Goal: Information Seeking & Learning: Learn about a topic

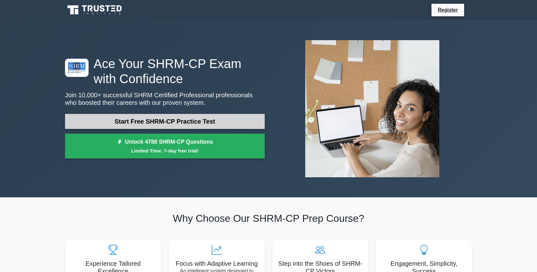
click at [180, 118] on link "Start Free SHRM-CP Practice Test" at bounding box center [165, 121] width 200 height 15
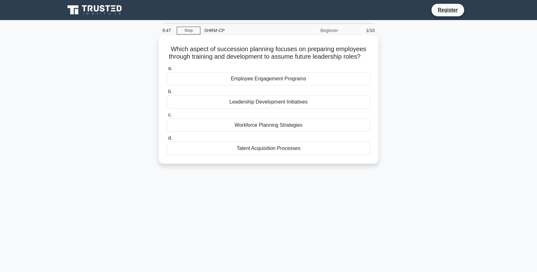
click at [277, 103] on div "Leadership Development Initiatives" at bounding box center [269, 102] width 204 height 13
click at [167, 94] on input "b. Leadership Development Initiatives" at bounding box center [167, 92] width 0 height 4
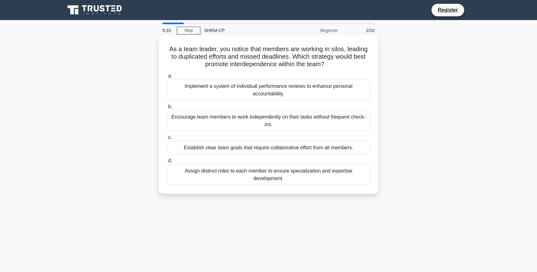
click at [325, 178] on div "Assign distinct roles to each member to ensure specialization and expertise dev…" at bounding box center [269, 175] width 204 height 21
click at [167, 163] on input "d. Assign distinct roles to each member to ensure specialization and expertise …" at bounding box center [167, 161] width 0 height 4
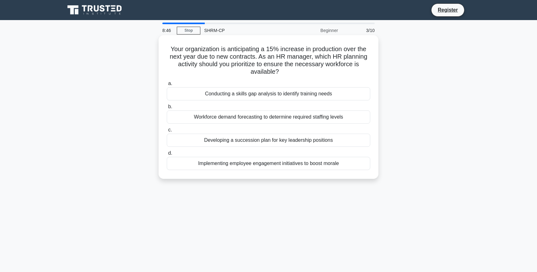
click at [201, 117] on div "Workforce demand forecasting to determine required staffing levels" at bounding box center [269, 117] width 204 height 13
click at [167, 109] on input "b. Workforce demand forecasting to determine required staffing levels" at bounding box center [167, 107] width 0 height 4
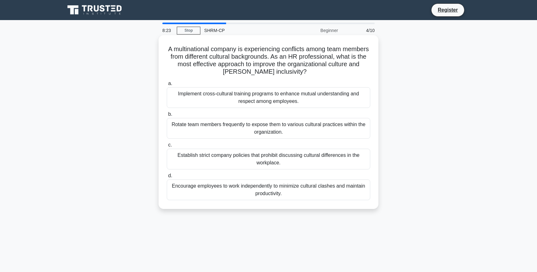
click at [200, 98] on div "Implement cross-cultural training programs to enhance mutual understanding and …" at bounding box center [269, 97] width 204 height 21
click at [167, 86] on input "a. Implement cross-cultural training programs to enhance mutual understanding a…" at bounding box center [167, 84] width 0 height 4
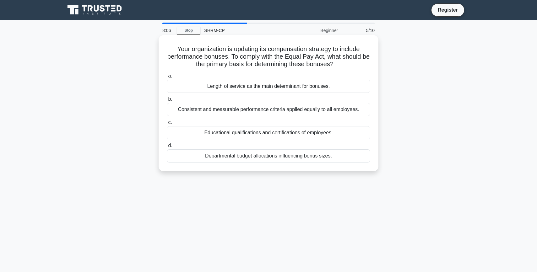
click at [200, 110] on div "Consistent and measurable performance criteria applied equally to all employees." at bounding box center [269, 109] width 204 height 13
click at [167, 102] on input "b. Consistent and measurable performance criteria applied equally to all employ…" at bounding box center [167, 99] width 0 height 4
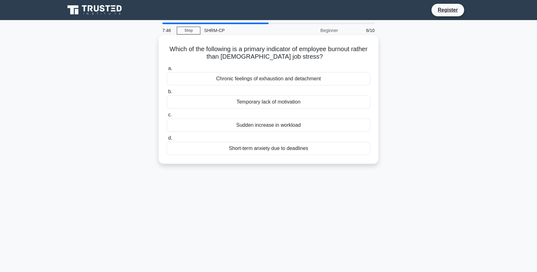
click at [241, 105] on div "Temporary lack of motivation" at bounding box center [269, 102] width 204 height 13
click at [167, 94] on input "b. Temporary lack of motivation" at bounding box center [167, 92] width 0 height 4
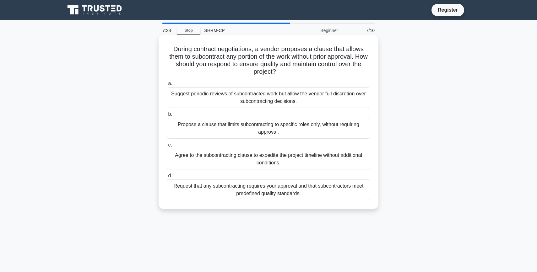
click at [230, 192] on div "Request that any subcontracting requires your approval and that subcontractors …" at bounding box center [269, 190] width 204 height 21
click at [167, 178] on input "d. Request that any subcontracting requires your approval and that subcontracto…" at bounding box center [167, 176] width 0 height 4
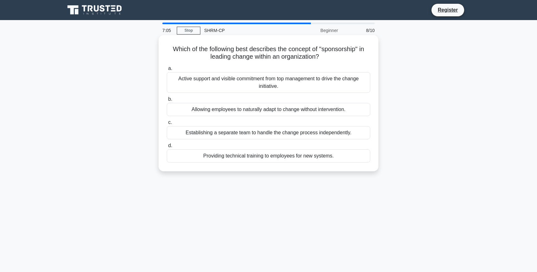
click at [239, 84] on div "Active support and visible commitment from top management to drive the change i…" at bounding box center [269, 82] width 204 height 21
click at [167, 71] on input "a. Active support and visible commitment from top management to drive the chang…" at bounding box center [167, 69] width 0 height 4
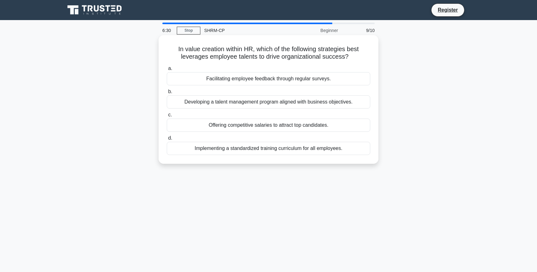
click at [236, 126] on div "Offering competitive salaries to attract top candidates." at bounding box center [269, 125] width 204 height 13
click at [167, 117] on input "c. Offering competitive salaries to attract top candidates." at bounding box center [167, 115] width 0 height 4
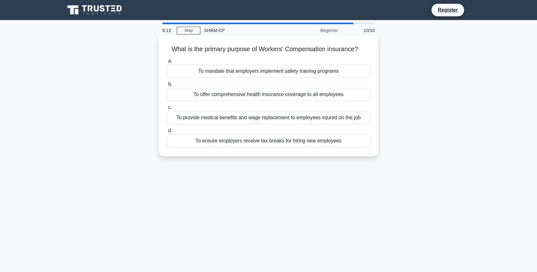
click at [230, 117] on div "To provide medical benefits and wage replacement to employees injured on the job" at bounding box center [269, 117] width 204 height 13
click at [167, 110] on input "c. To provide medical benefits and wage replacement to employees injured on the…" at bounding box center [167, 108] width 0 height 4
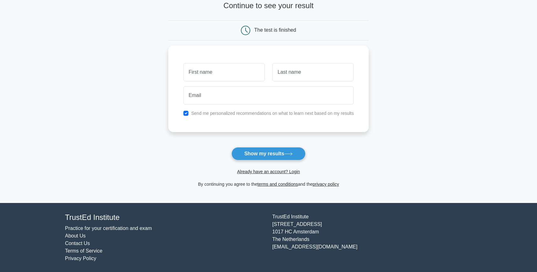
scroll to position [43, 0]
